Goal: Check status: Check status

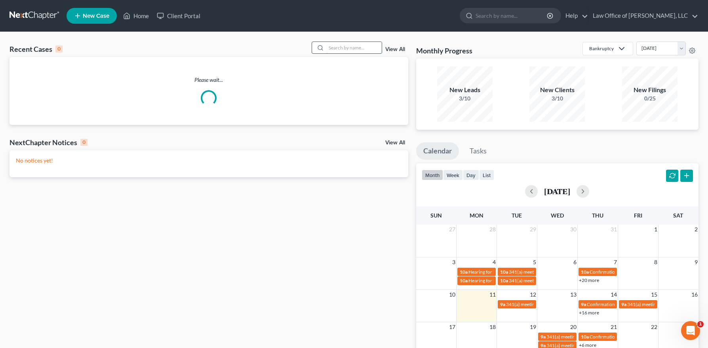
click at [340, 49] on input "search" at bounding box center [353, 47] width 55 height 11
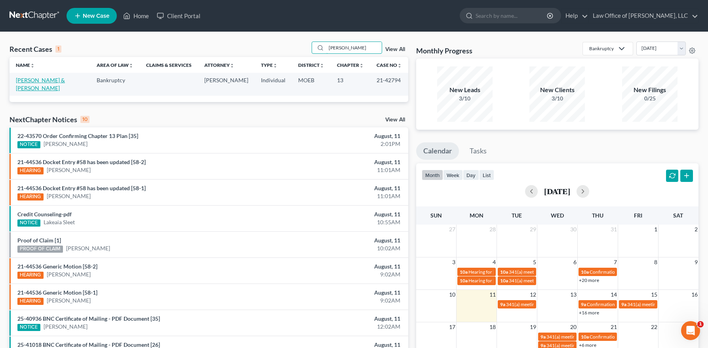
type input "[PERSON_NAME]"
drag, startPoint x: 49, startPoint y: 81, endPoint x: 56, endPoint y: 93, distance: 14.5
click at [49, 81] on link "[PERSON_NAME] & [PERSON_NAME]" at bounding box center [40, 84] width 49 height 15
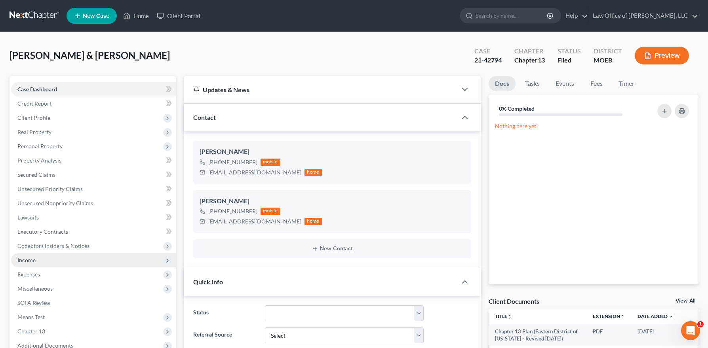
scroll to position [197, 0]
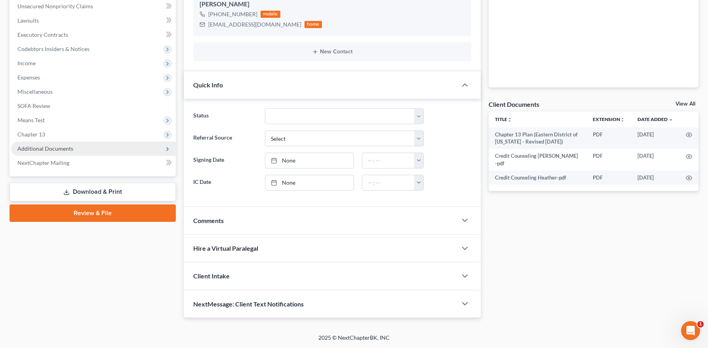
click at [42, 153] on span "Additional Documents" at bounding box center [93, 149] width 165 height 14
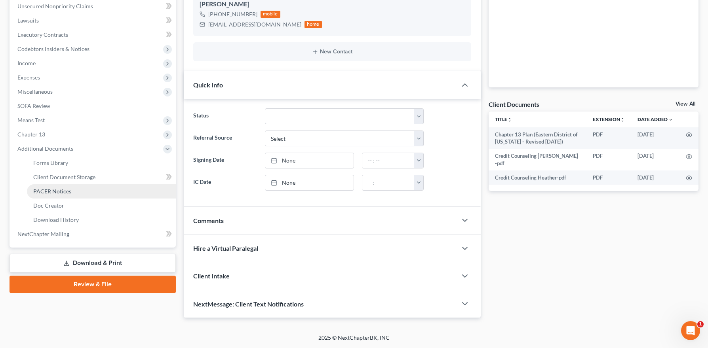
click at [59, 190] on span "PACER Notices" at bounding box center [52, 191] width 38 height 7
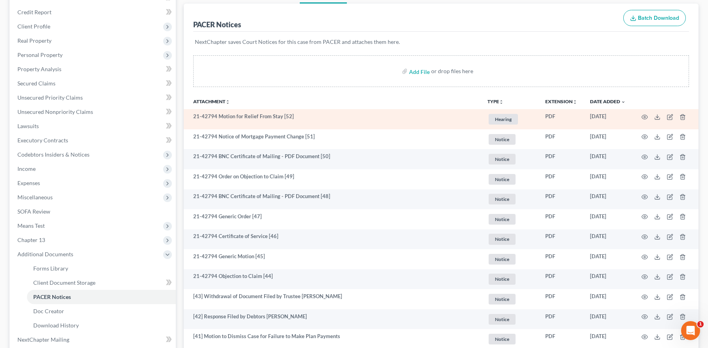
scroll to position [94, 0]
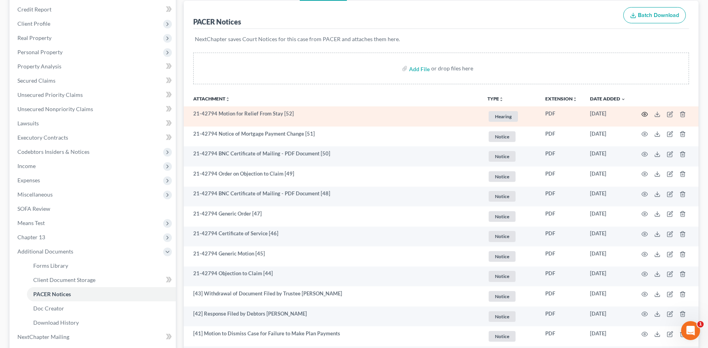
click at [646, 114] on icon "button" at bounding box center [644, 114] width 6 height 6
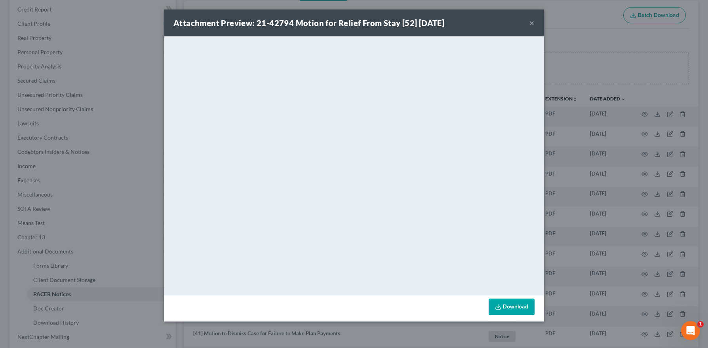
drag, startPoint x: 530, startPoint y: 22, endPoint x: 525, endPoint y: 41, distance: 20.1
click at [530, 22] on button "×" at bounding box center [532, 23] width 6 height 10
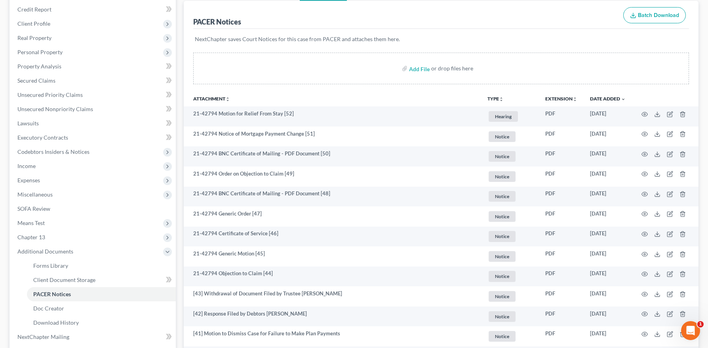
scroll to position [90, 0]
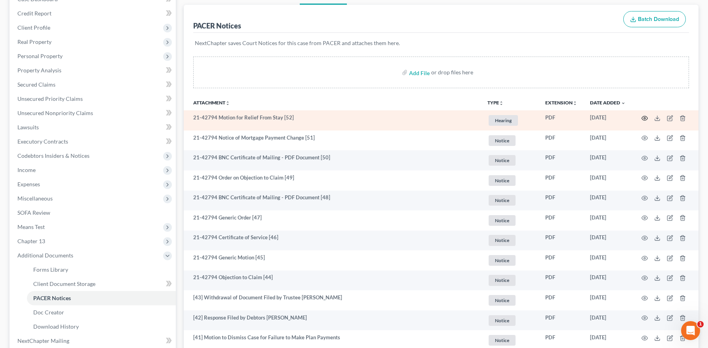
click at [644, 116] on icon "button" at bounding box center [645, 118] width 6 height 4
